Goal: Information Seeking & Learning: Learn about a topic

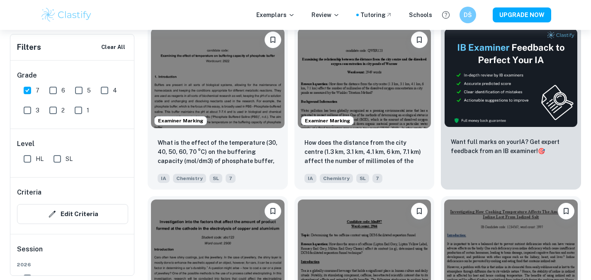
scroll to position [290, 0]
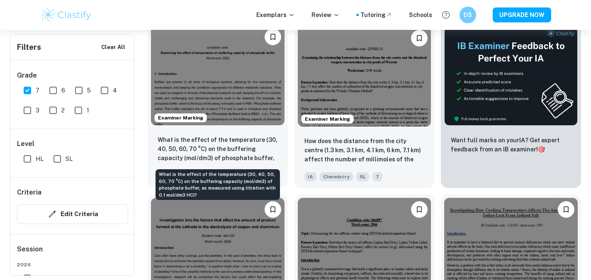
click at [234, 139] on p "What is the effect of the temperature (30, 40, 50, 60, 70 °C) on the buffering …" at bounding box center [218, 149] width 120 height 28
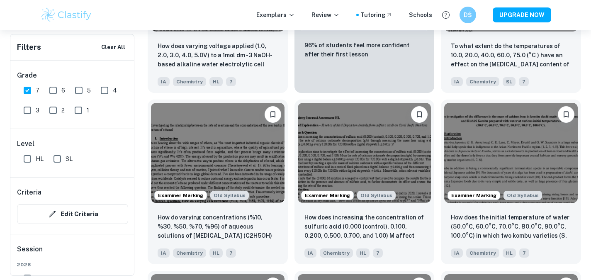
scroll to position [1586, 0]
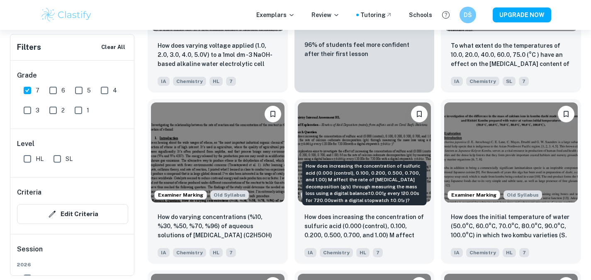
drag, startPoint x: 365, startPoint y: 200, endPoint x: 306, endPoint y: 168, distance: 67.2
click at [306, 168] on div "How does increasing the concentration of sulfuric acid (0.000 (control), 0.100,…" at bounding box center [364, 183] width 124 height 44
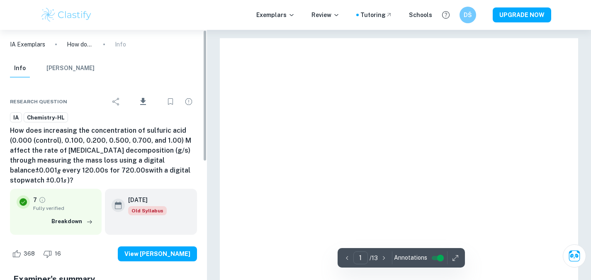
click at [62, 163] on h6 "How does increasing the concentration of sulfuric acid (0.000 (control), 0.100,…" at bounding box center [103, 156] width 187 height 60
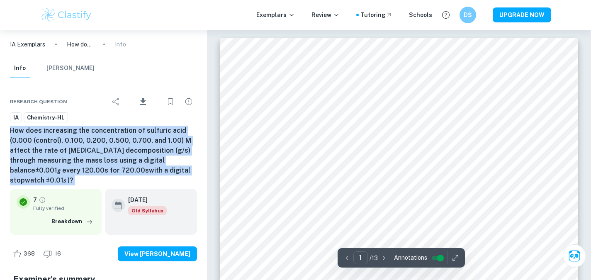
copy div "How does increasing the concentration of sulfuric acid (0.000 (control), 0.100,…"
click at [62, 163] on h6 "How does increasing the concentration of sulfuric acid (0.000 (control), 0.100,…" at bounding box center [103, 156] width 187 height 60
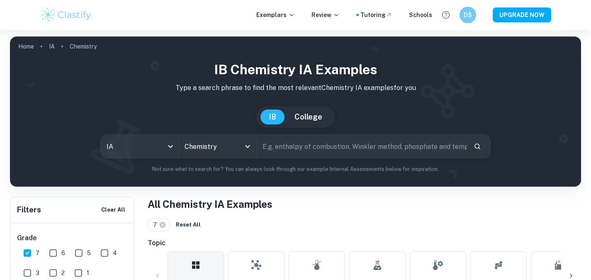
click at [275, 152] on input "text" at bounding box center [362, 146] width 211 height 23
type input "corrosion"
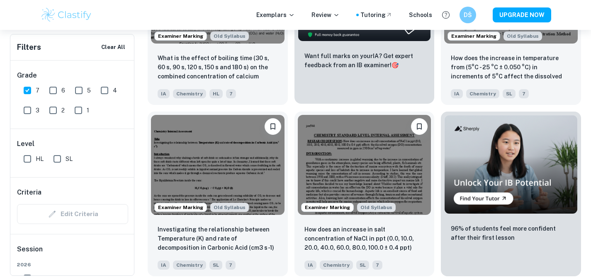
scroll to position [2260, 0]
